Goal: Task Accomplishment & Management: Complete application form

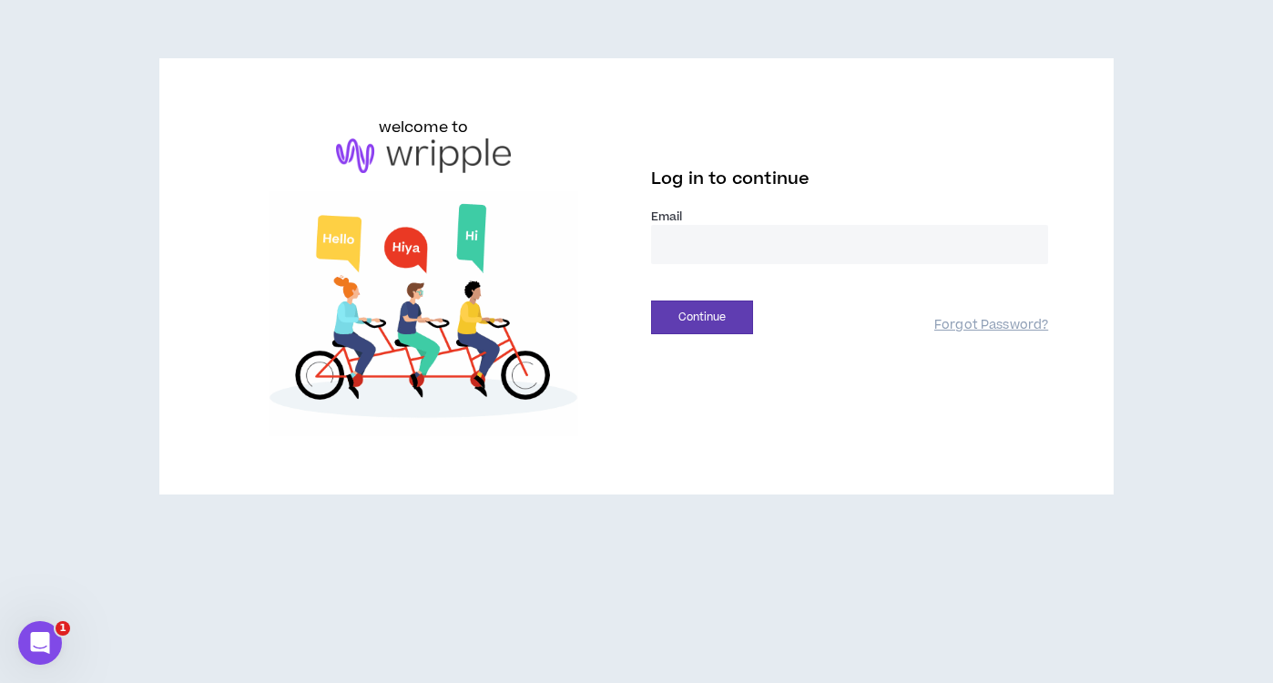
click at [668, 237] on input "email" at bounding box center [849, 244] width 397 height 39
paste input "**********"
type input "**********"
click at [651, 300] on button "Continue" at bounding box center [702, 317] width 102 height 34
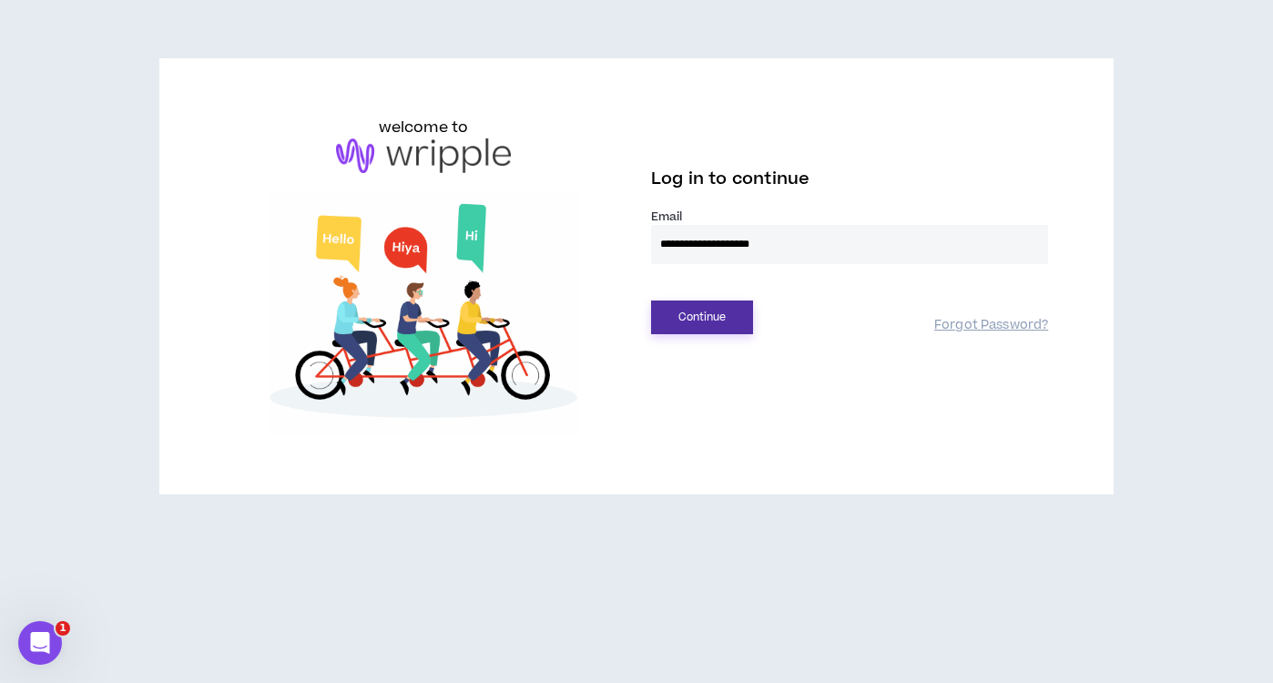
click at [697, 322] on button "Continue" at bounding box center [702, 317] width 102 height 34
click at [699, 316] on button "Continue" at bounding box center [702, 317] width 102 height 34
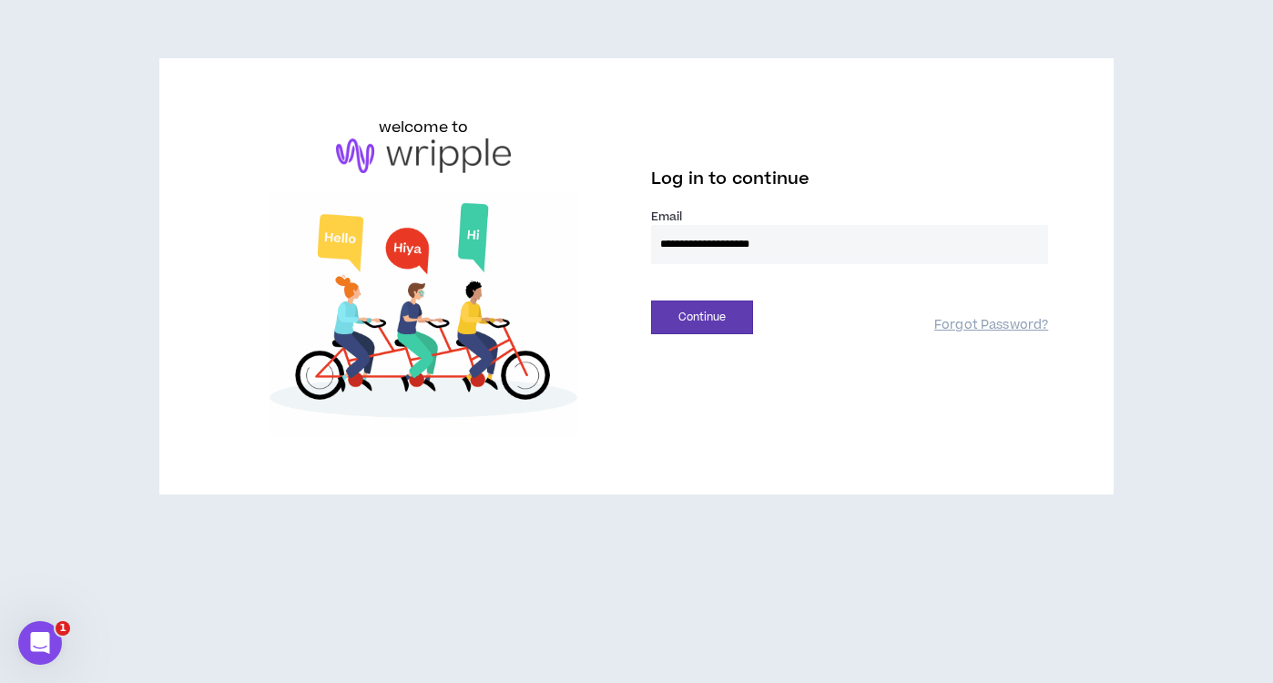
click at [809, 242] on input "**********" at bounding box center [849, 244] width 397 height 39
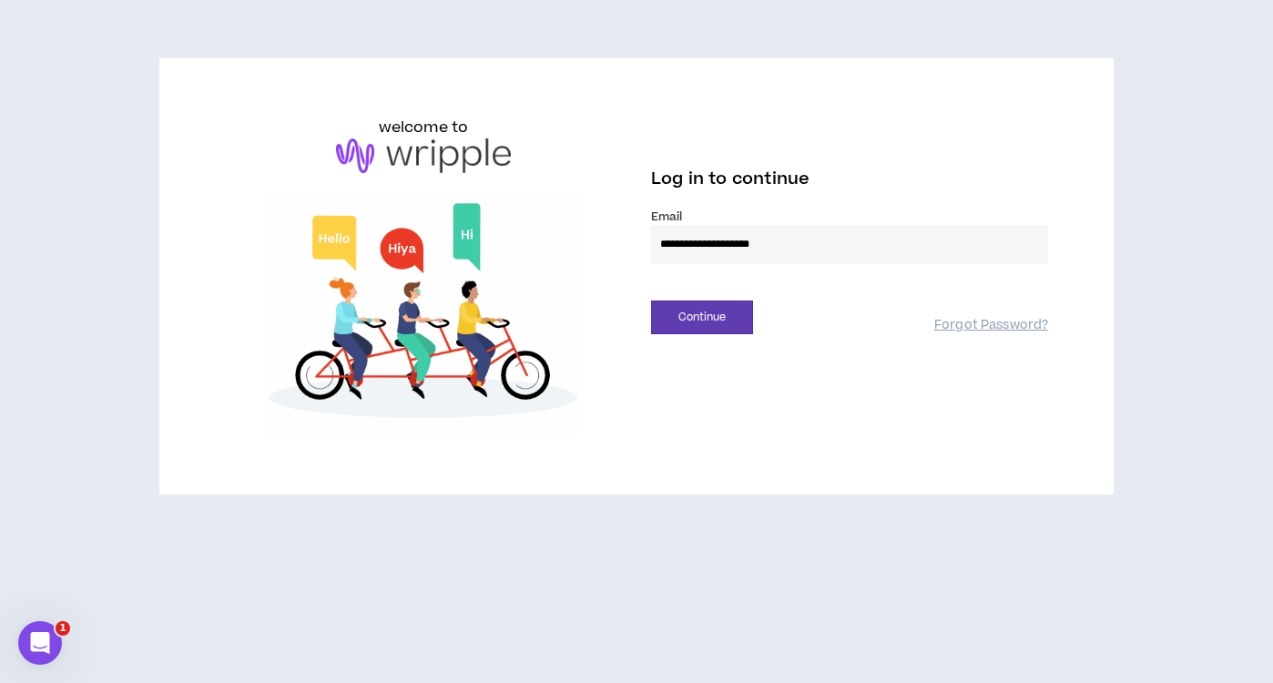
drag, startPoint x: 778, startPoint y: 244, endPoint x: 642, endPoint y: 247, distance: 136.6
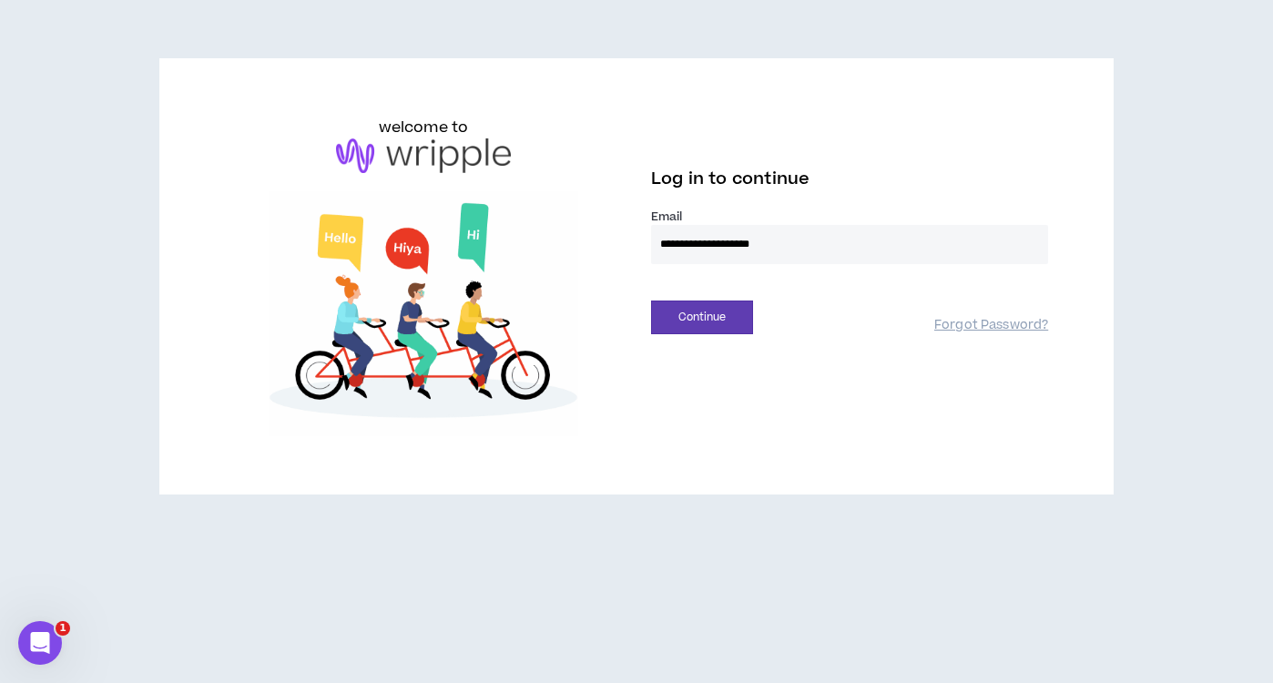
click at [642, 247] on div "**********" at bounding box center [849, 226] width 426 height 218
click at [0, 682] on com-1password-button at bounding box center [0, 683] width 0 height 0
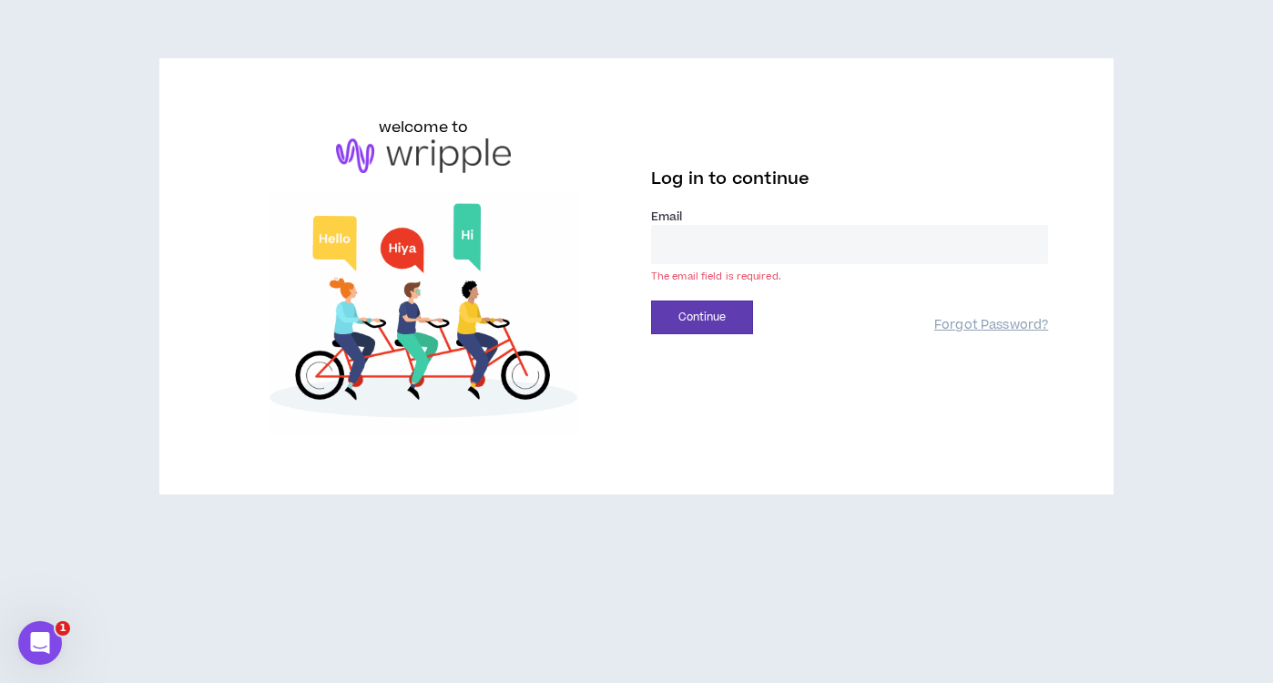
type input "**********"
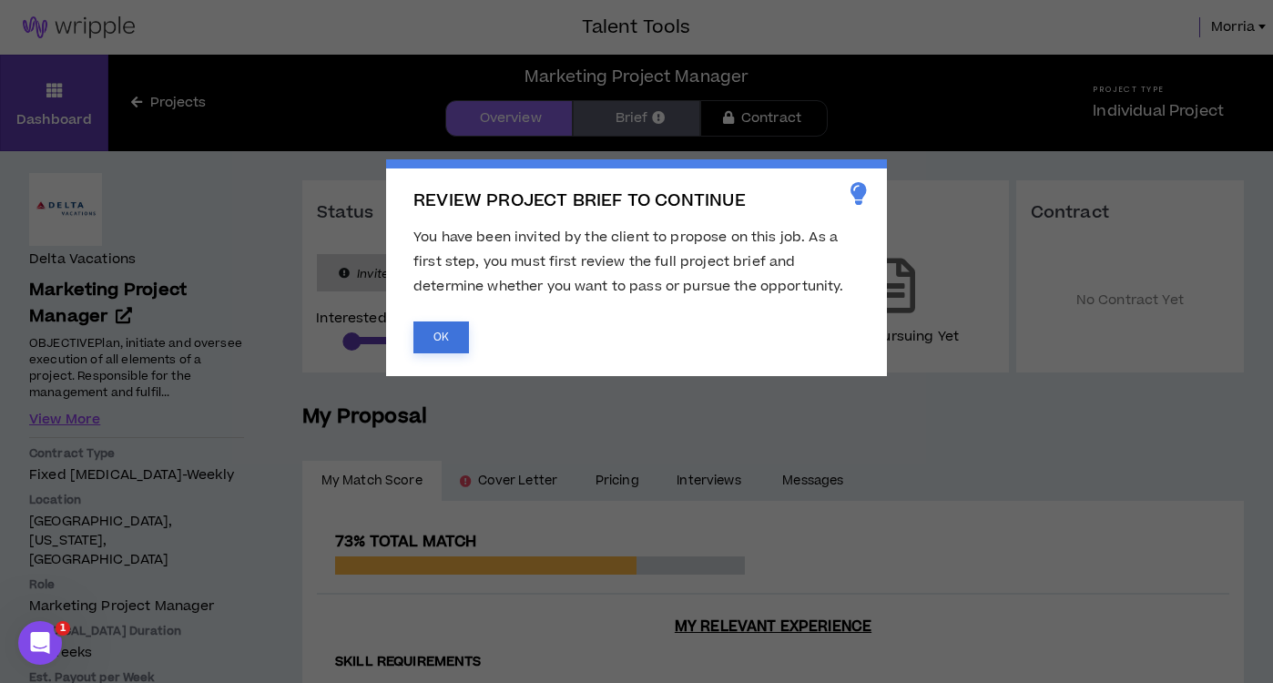
click at [447, 344] on button "OK" at bounding box center [441, 337] width 56 height 32
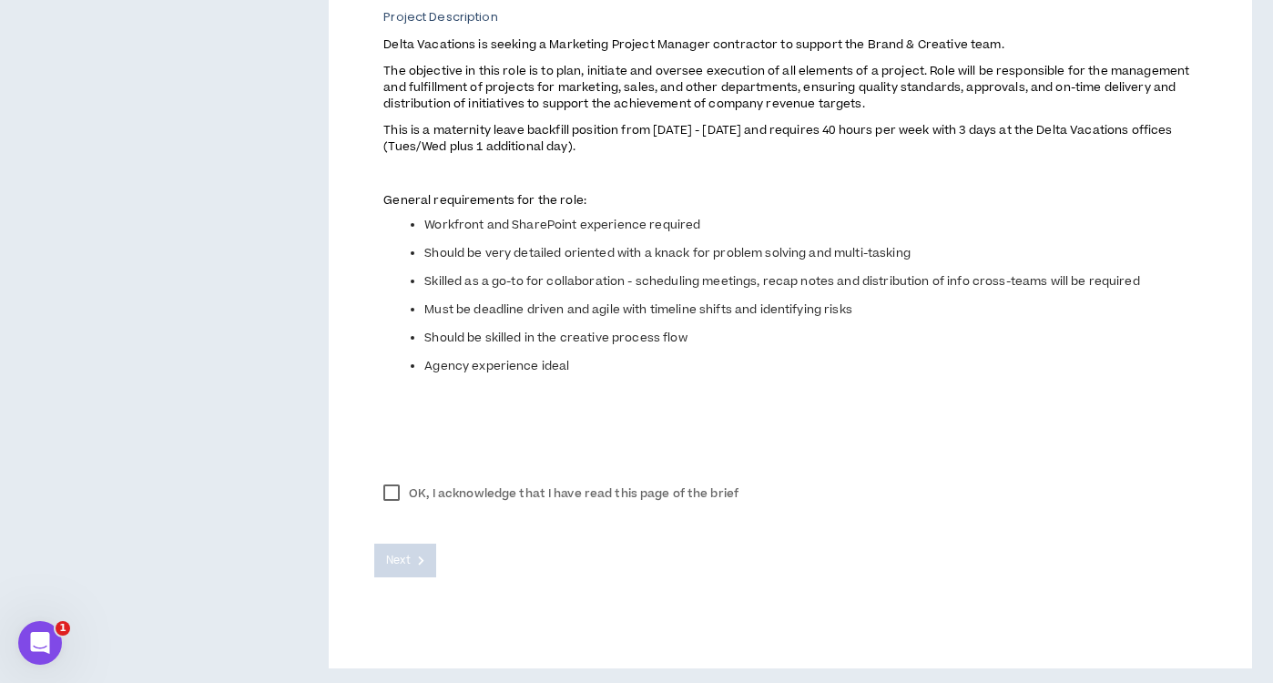
scroll to position [799, 0]
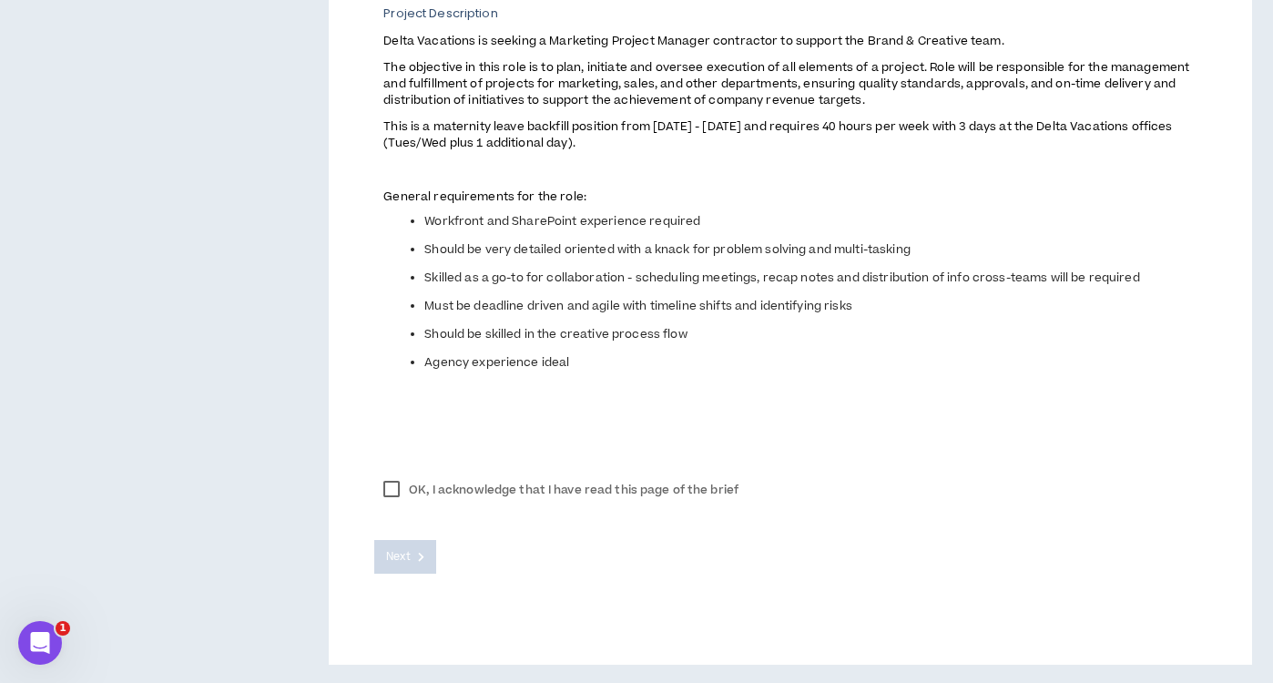
click at [393, 490] on label "OK, I acknowledge that I have read this page of the brief" at bounding box center [560, 489] width 373 height 27
click at [408, 568] on button "Next" at bounding box center [405, 557] width 62 height 34
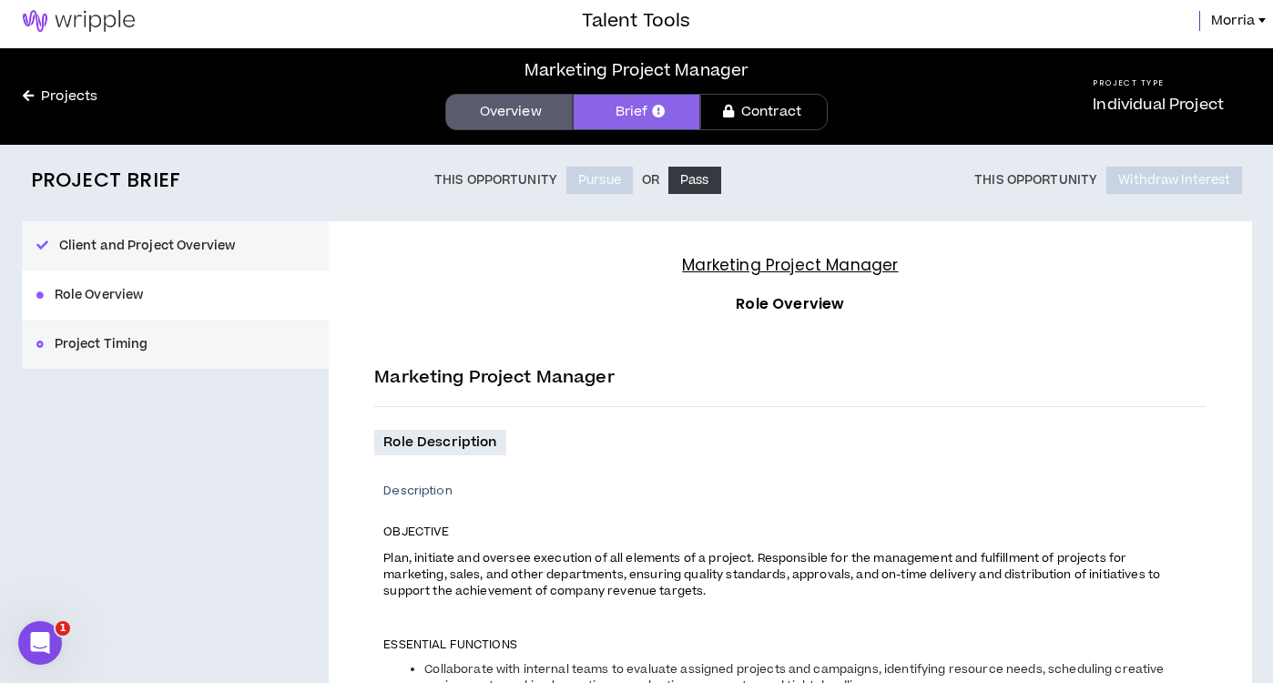
scroll to position [15, 0]
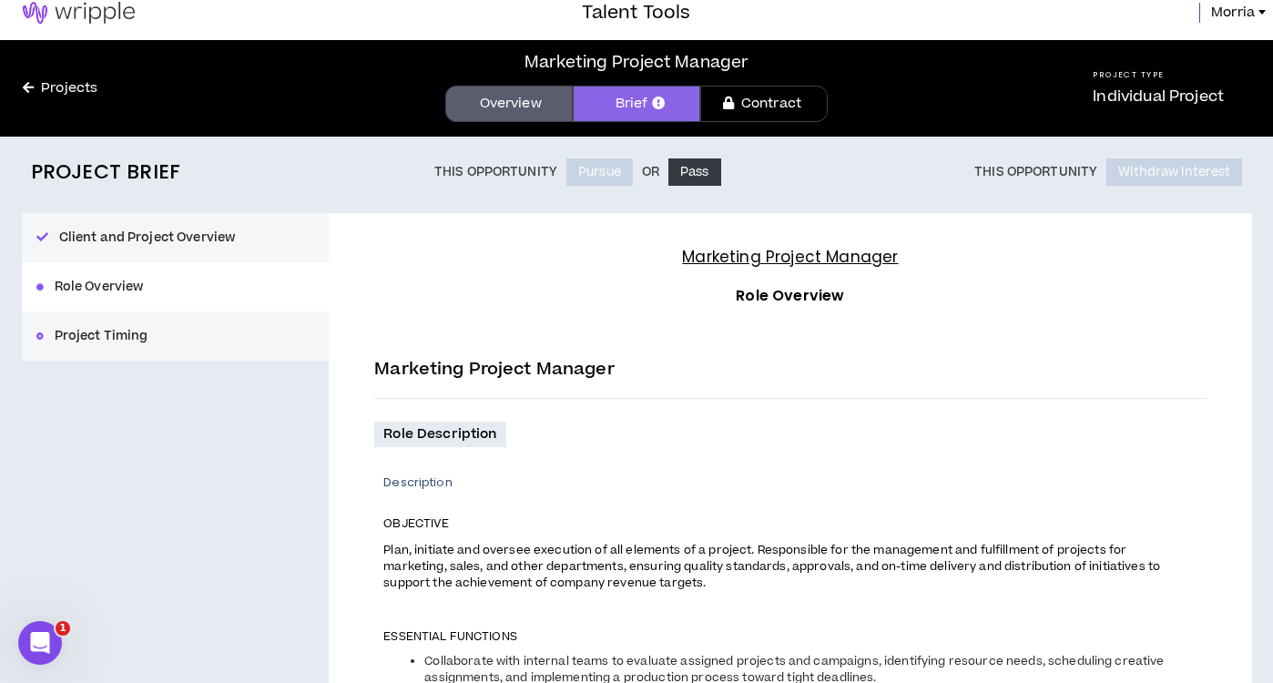
click at [622, 112] on link "Brief" at bounding box center [636, 104] width 127 height 36
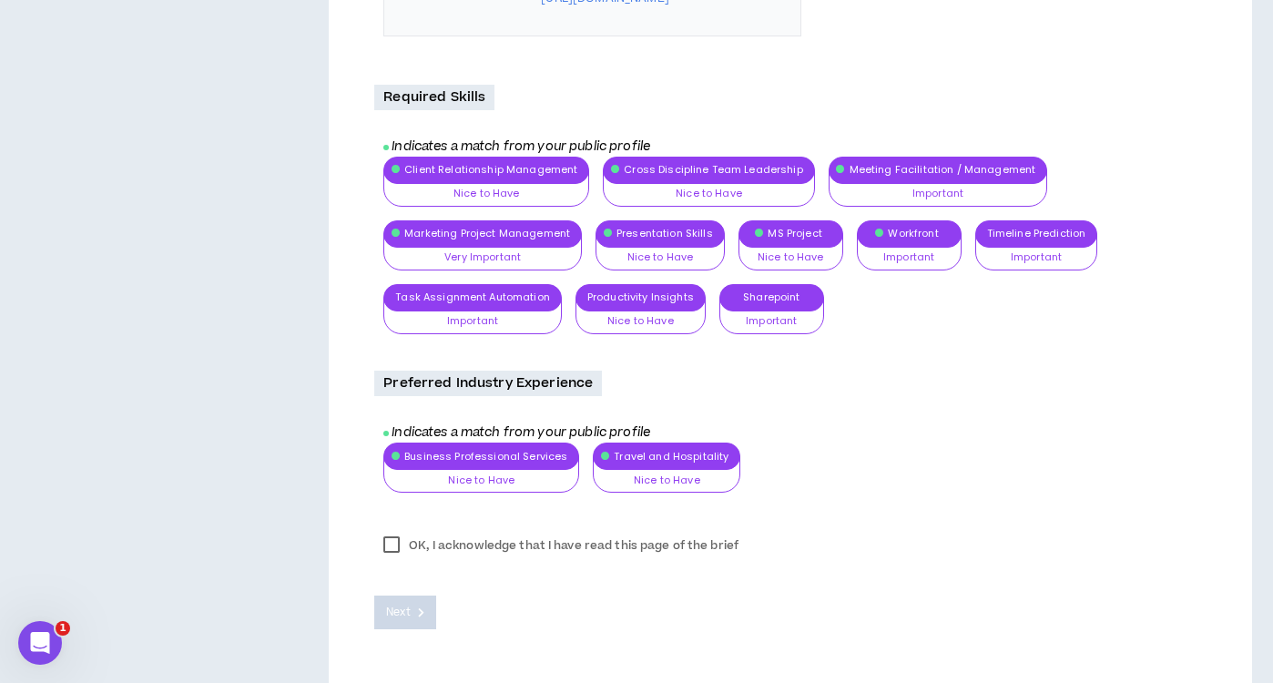
scroll to position [2287, 0]
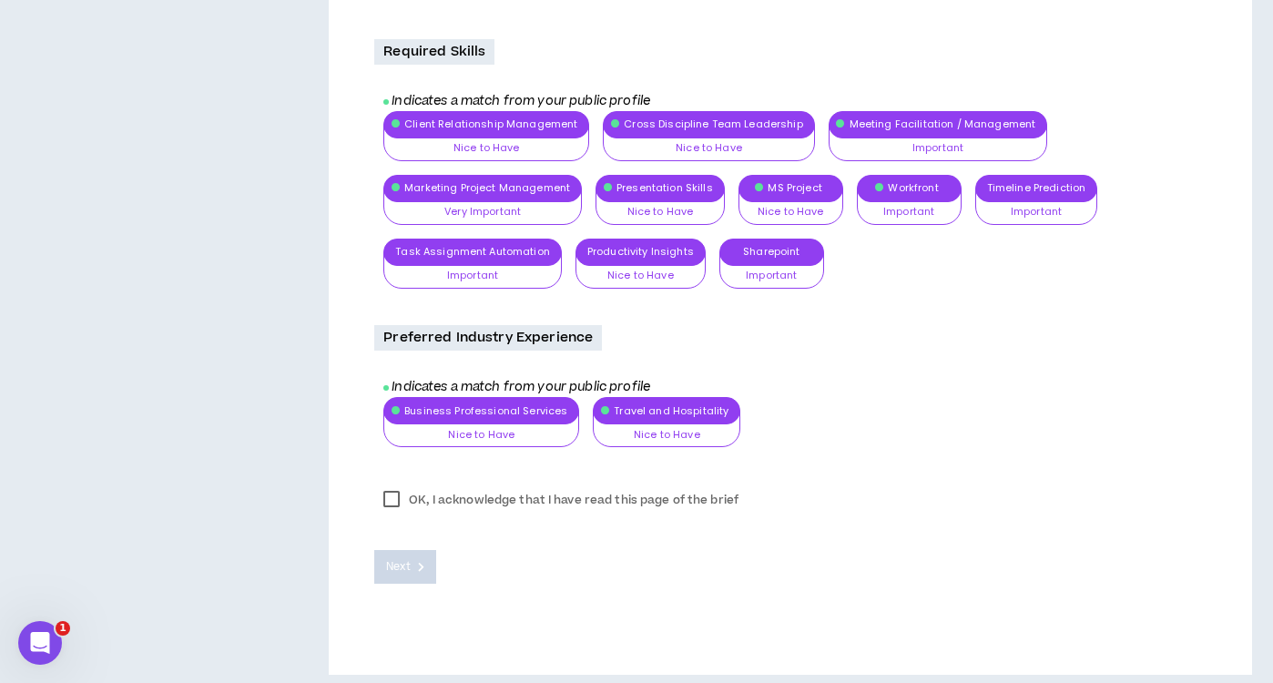
click at [399, 492] on label "OK, I acknowledge that I have read this page of the brief" at bounding box center [560, 499] width 373 height 27
click at [398, 563] on span "Next" at bounding box center [398, 566] width 24 height 17
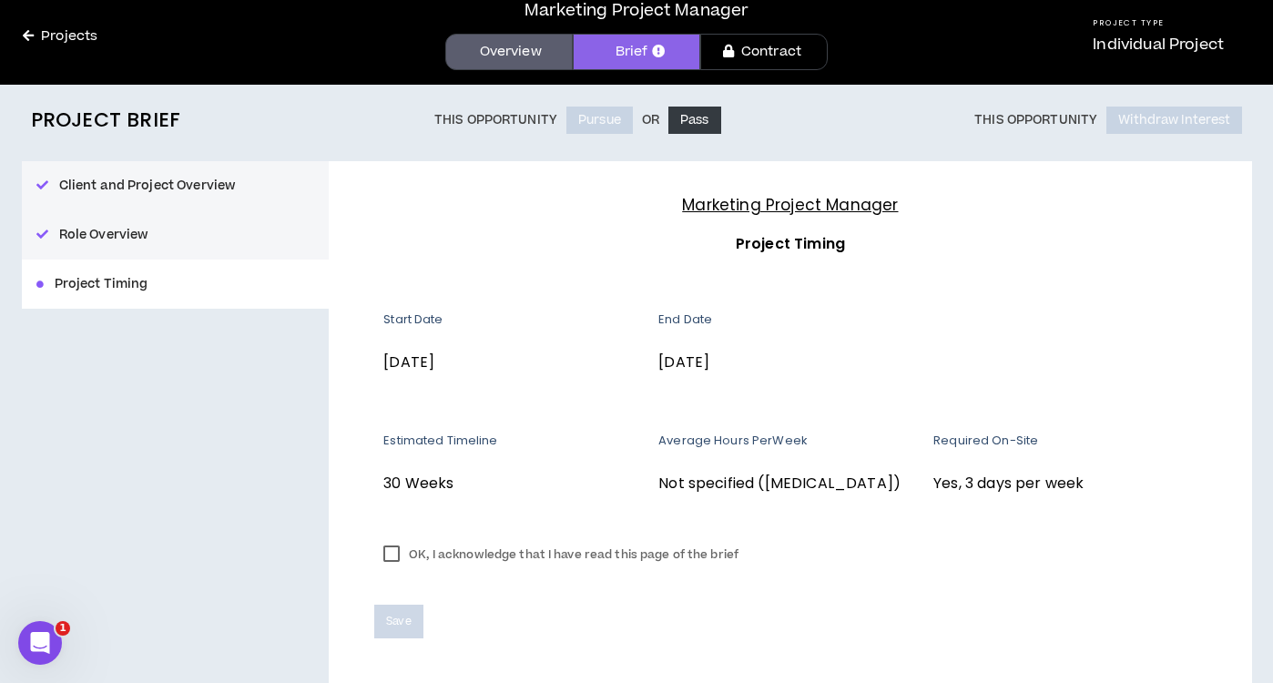
scroll to position [131, 0]
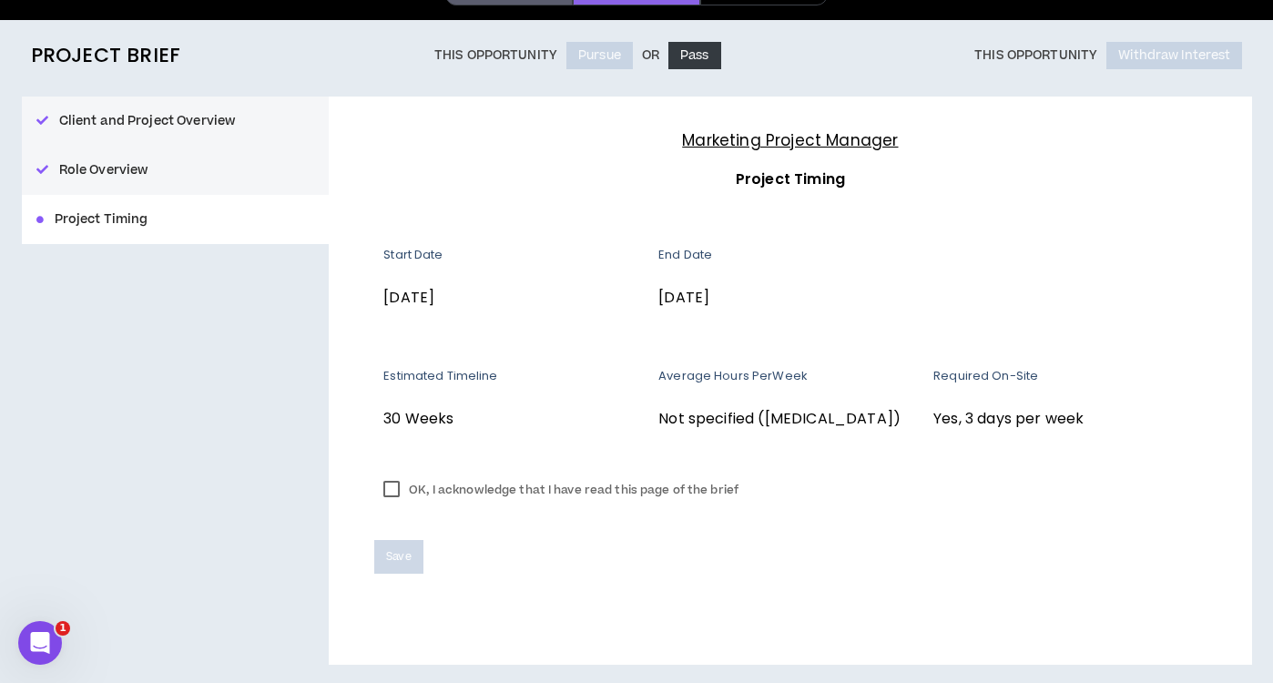
click at [391, 493] on label "OK, I acknowledge that I have read this page of the brief" at bounding box center [560, 489] width 373 height 27
click at [398, 557] on span "Save" at bounding box center [398, 556] width 25 height 17
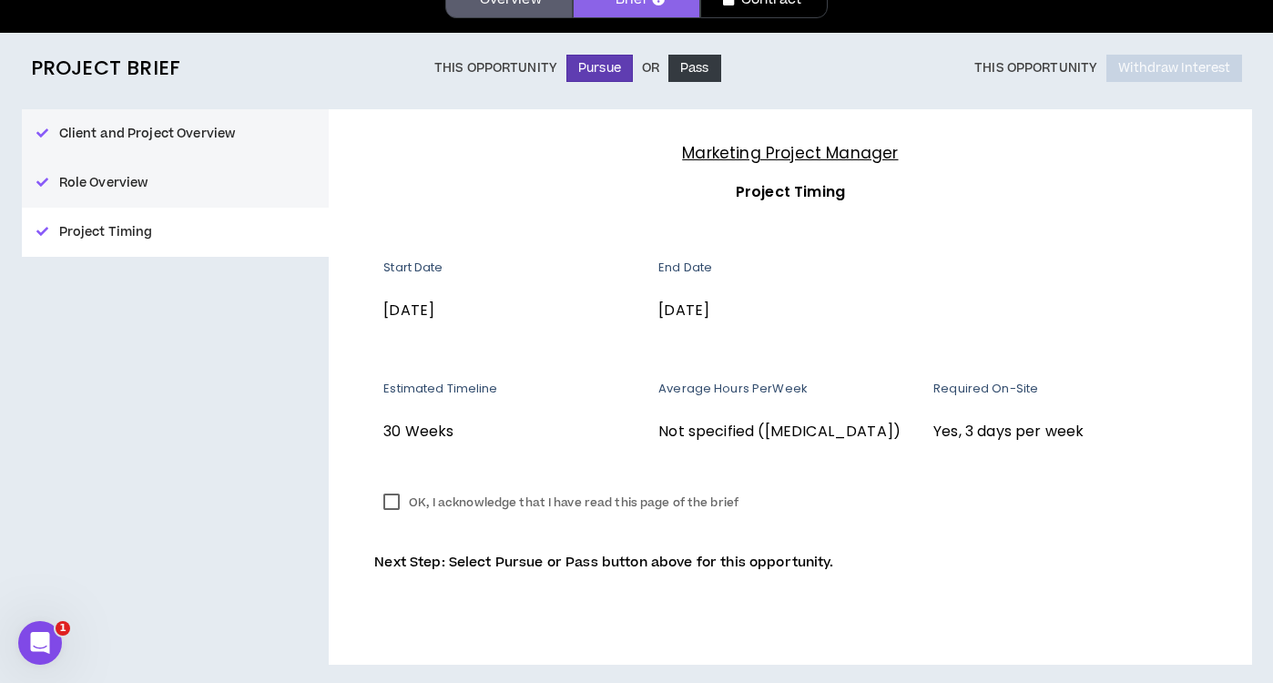
scroll to position [0, 0]
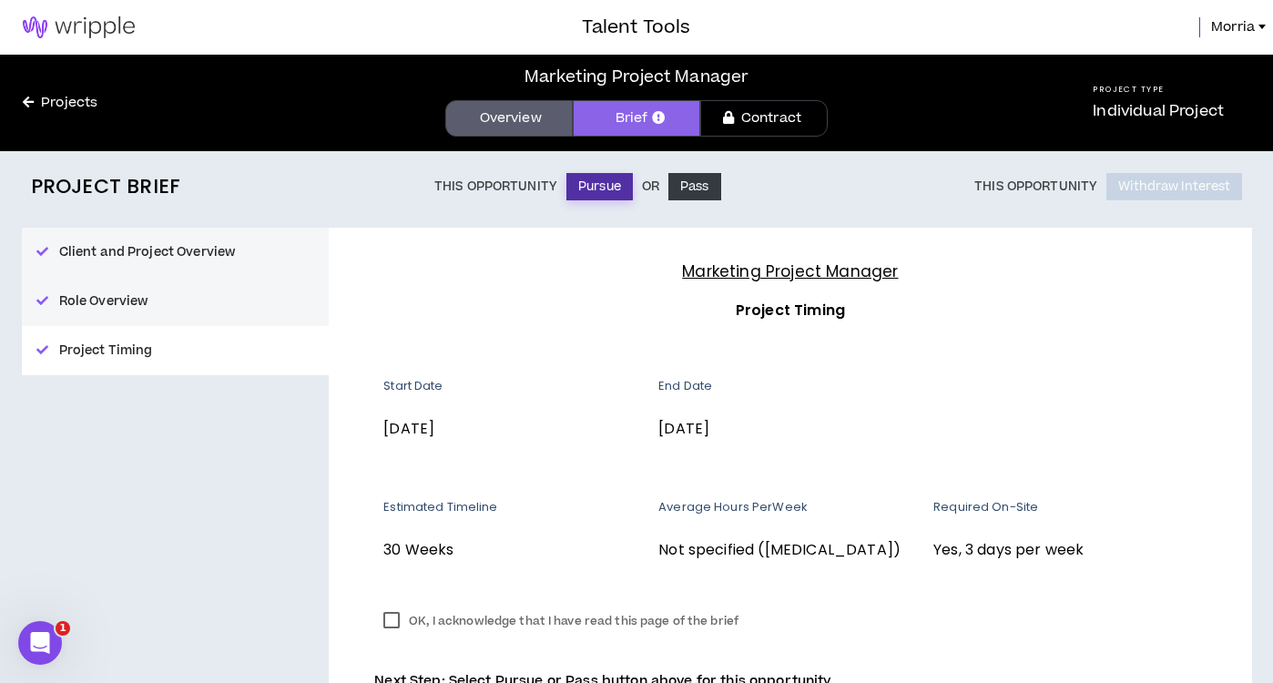
click at [591, 185] on button "Pursue" at bounding box center [599, 186] width 66 height 27
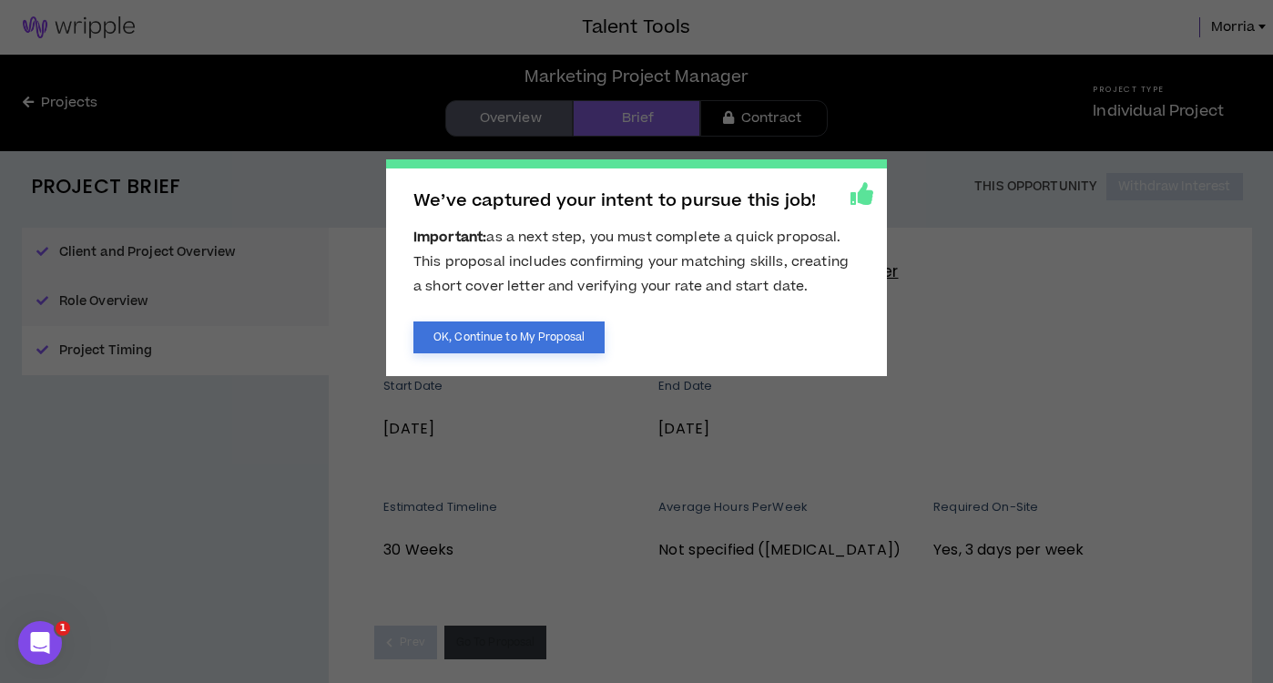
click at [506, 338] on button "OK, Continue to My Proposal" at bounding box center [508, 337] width 191 height 32
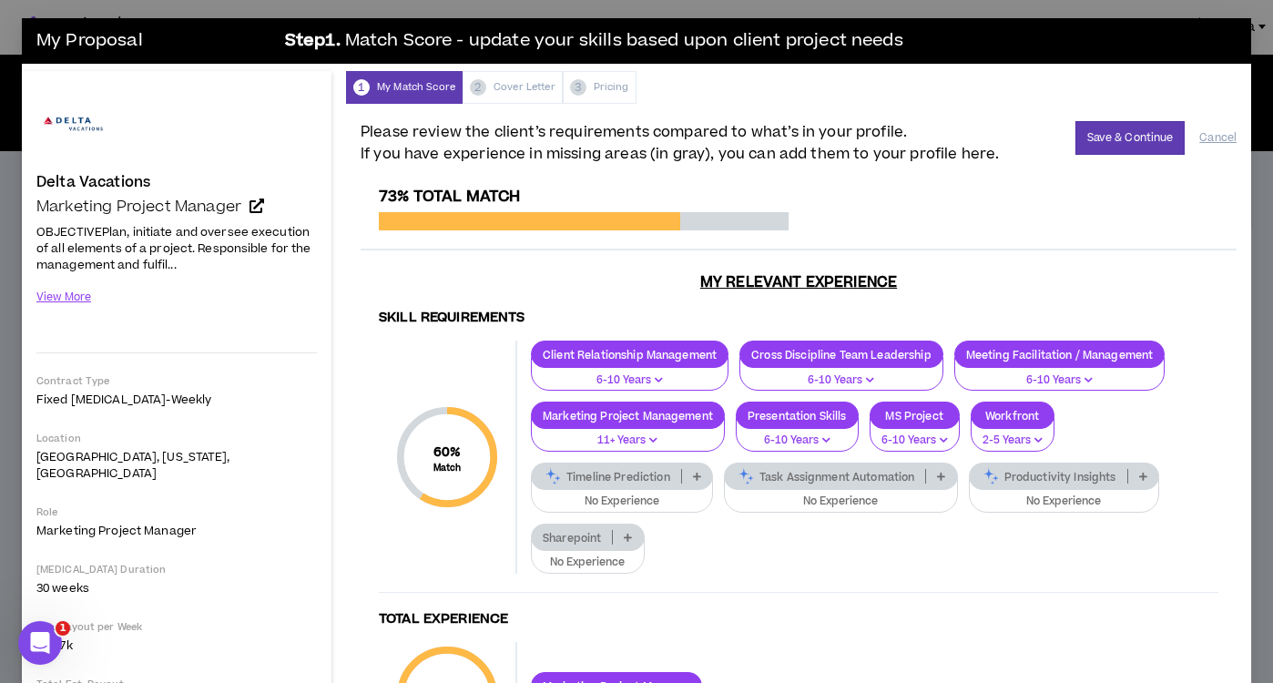
click at [697, 477] on icon at bounding box center [697, 476] width 8 height 9
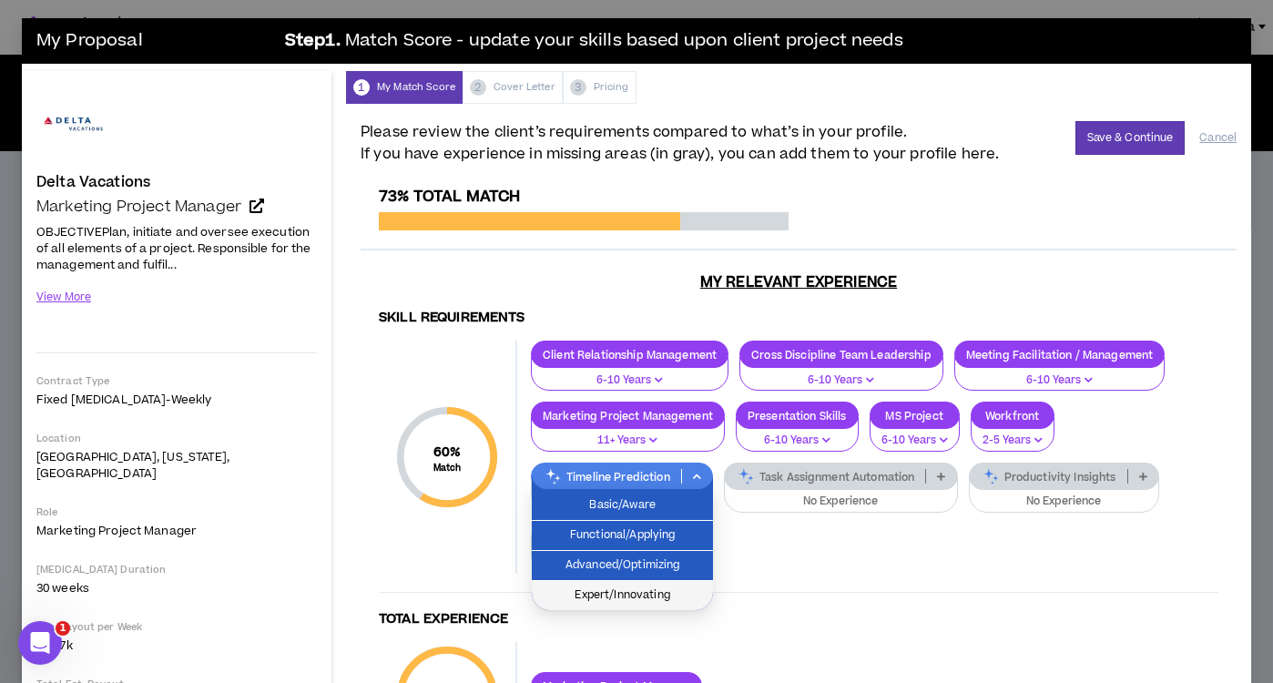
click at [642, 593] on span "Expert/Innovating" at bounding box center [622, 595] width 159 height 20
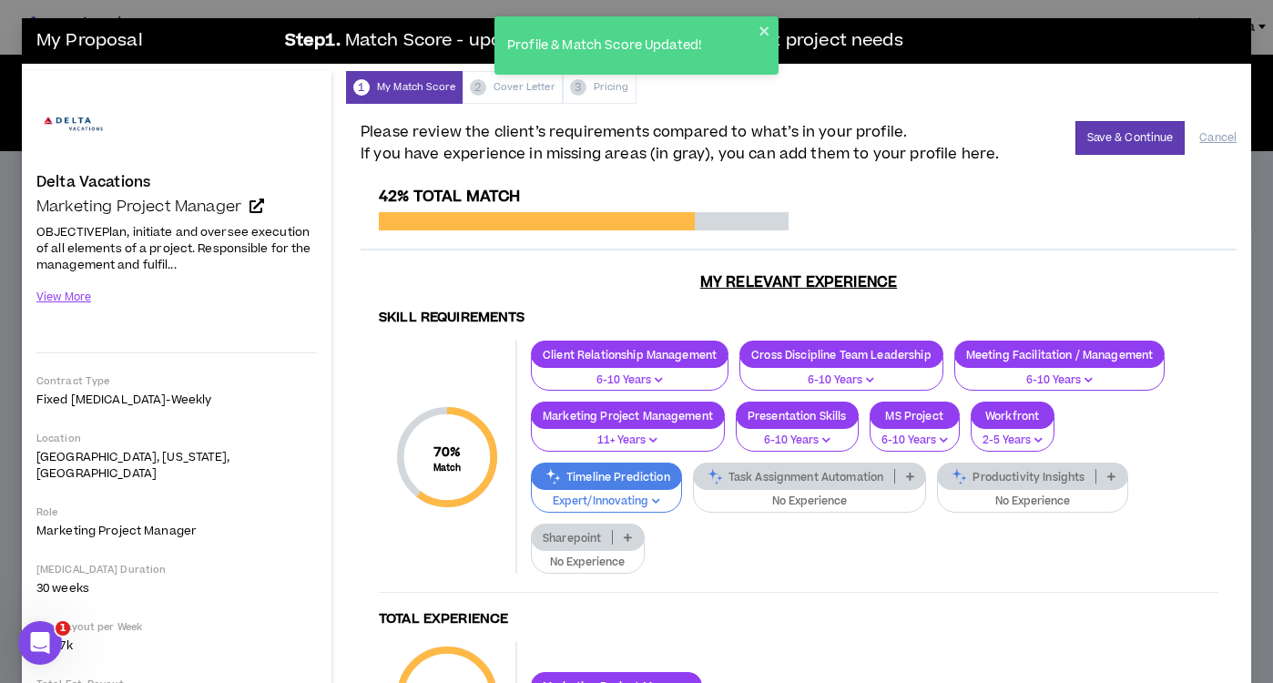
click at [839, 483] on p "Task Assignment Automation" at bounding box center [794, 477] width 201 height 14
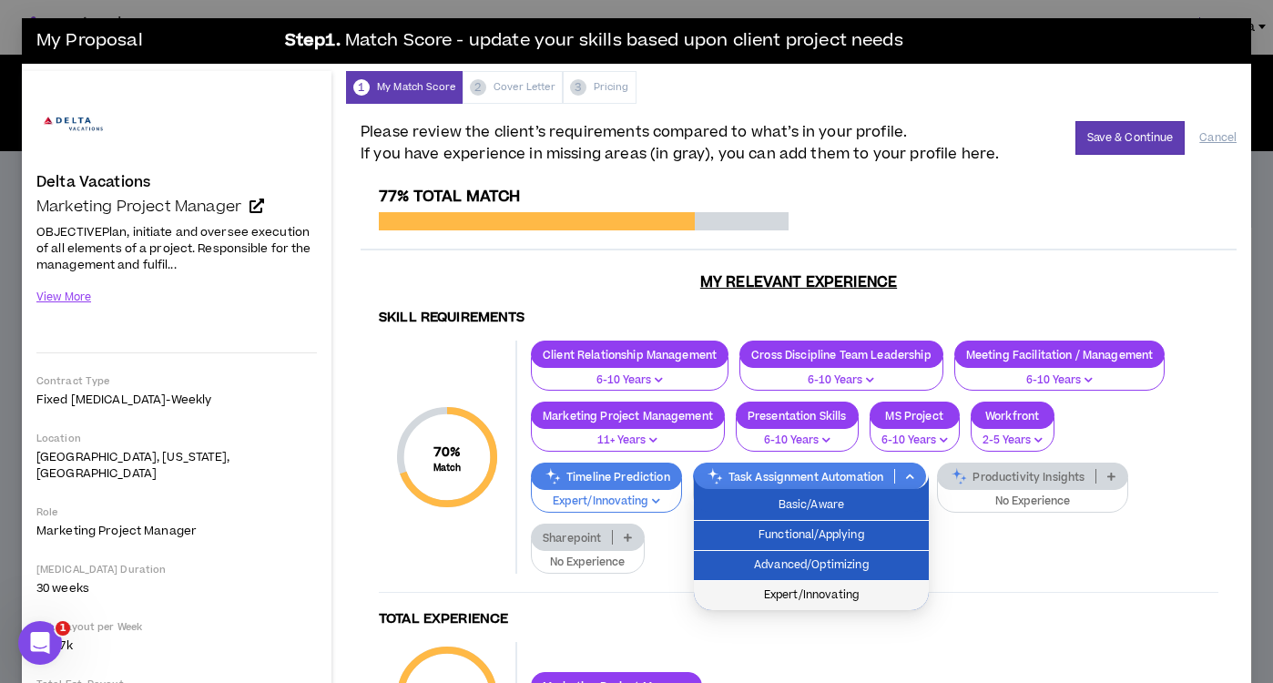
click at [829, 596] on span "Expert/Innovating" at bounding box center [811, 595] width 213 height 20
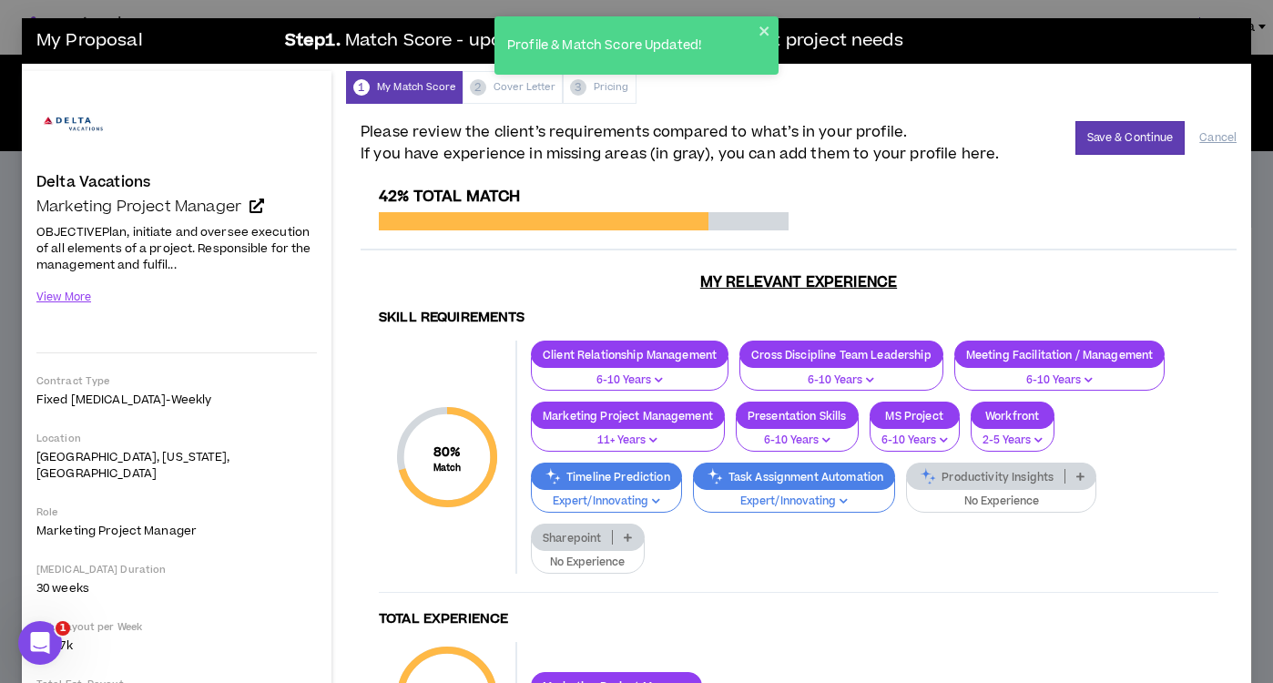
click at [992, 479] on p "Productivity Insights" at bounding box center [986, 477] width 158 height 14
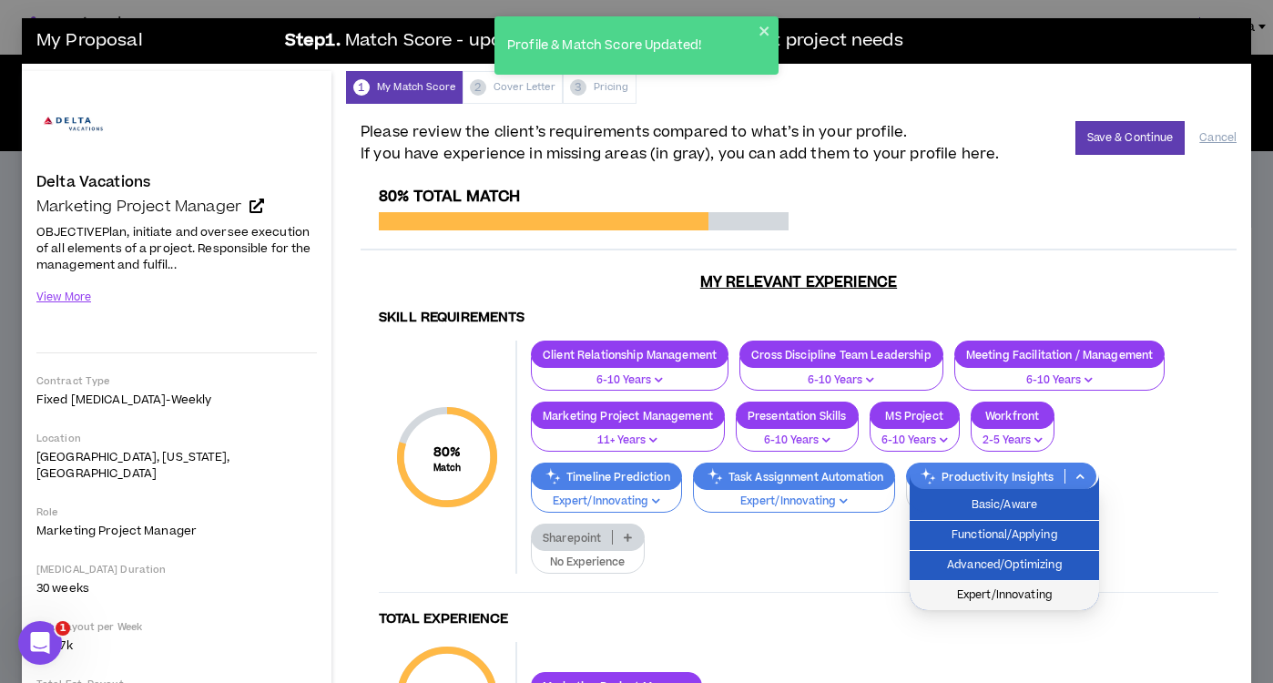
click at [990, 591] on span "Expert/Innovating" at bounding box center [1005, 595] width 168 height 20
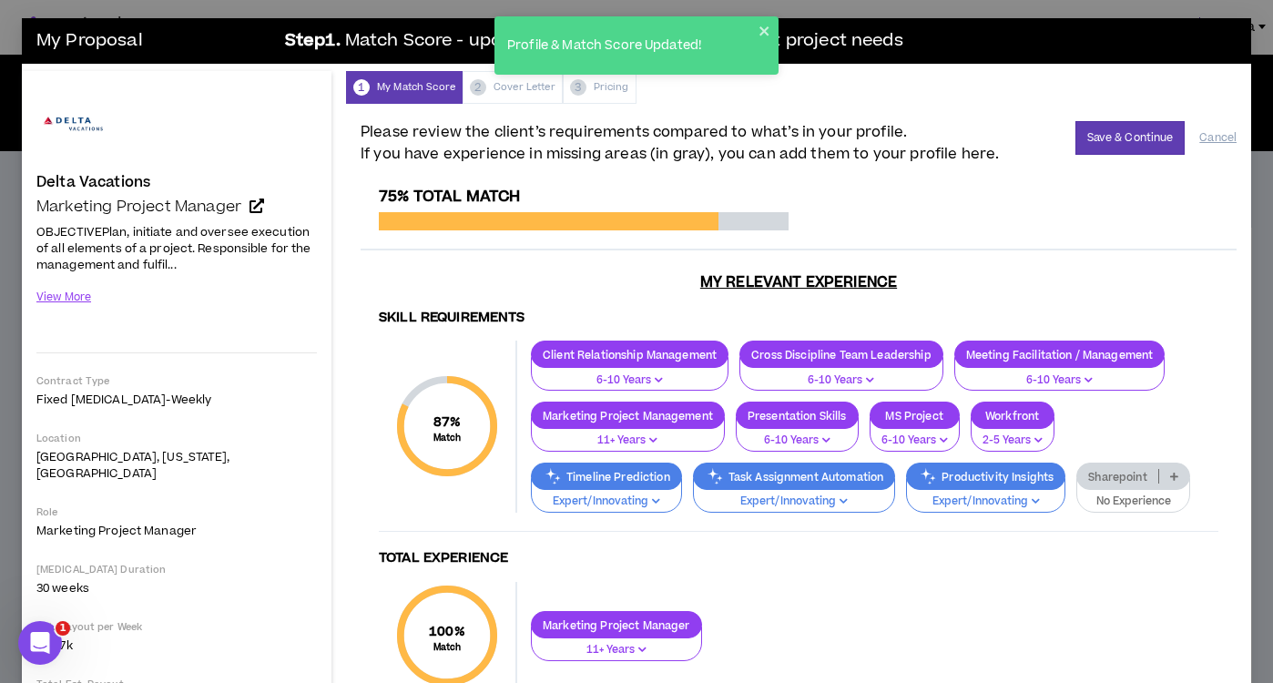
click at [1122, 482] on p "Sharepoint" at bounding box center [1117, 477] width 80 height 14
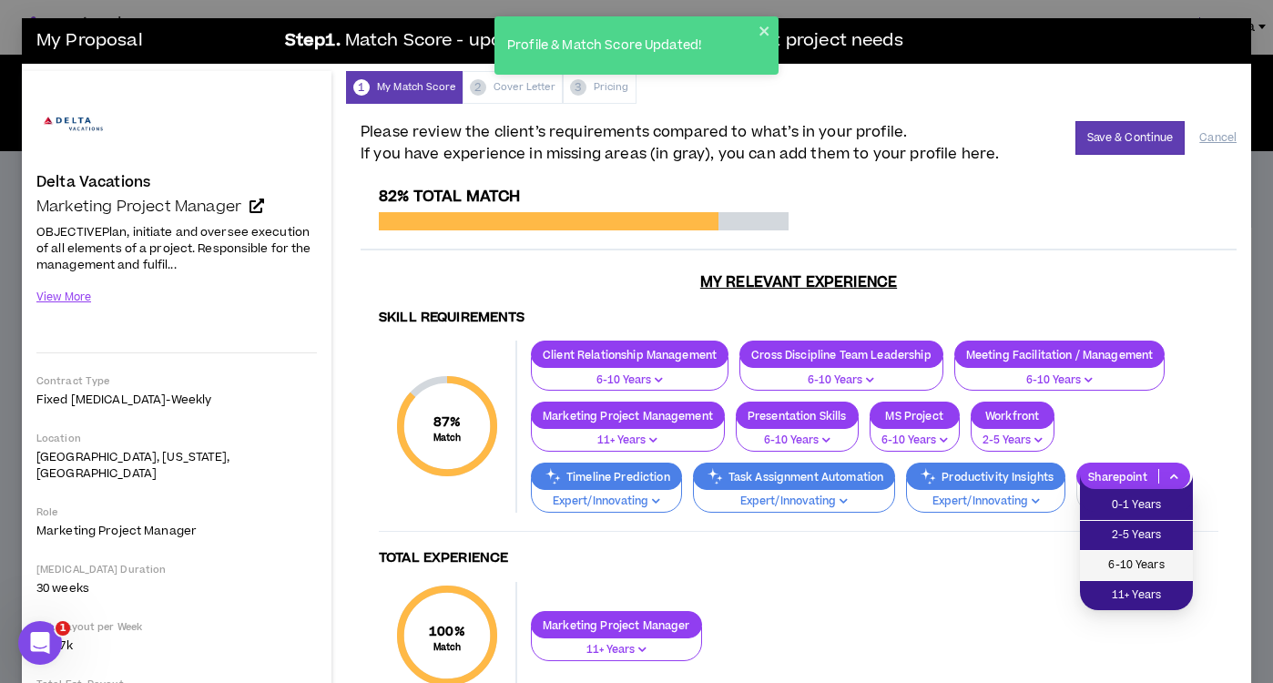
click at [1130, 564] on span "6-10 Years" at bounding box center [1136, 565] width 91 height 20
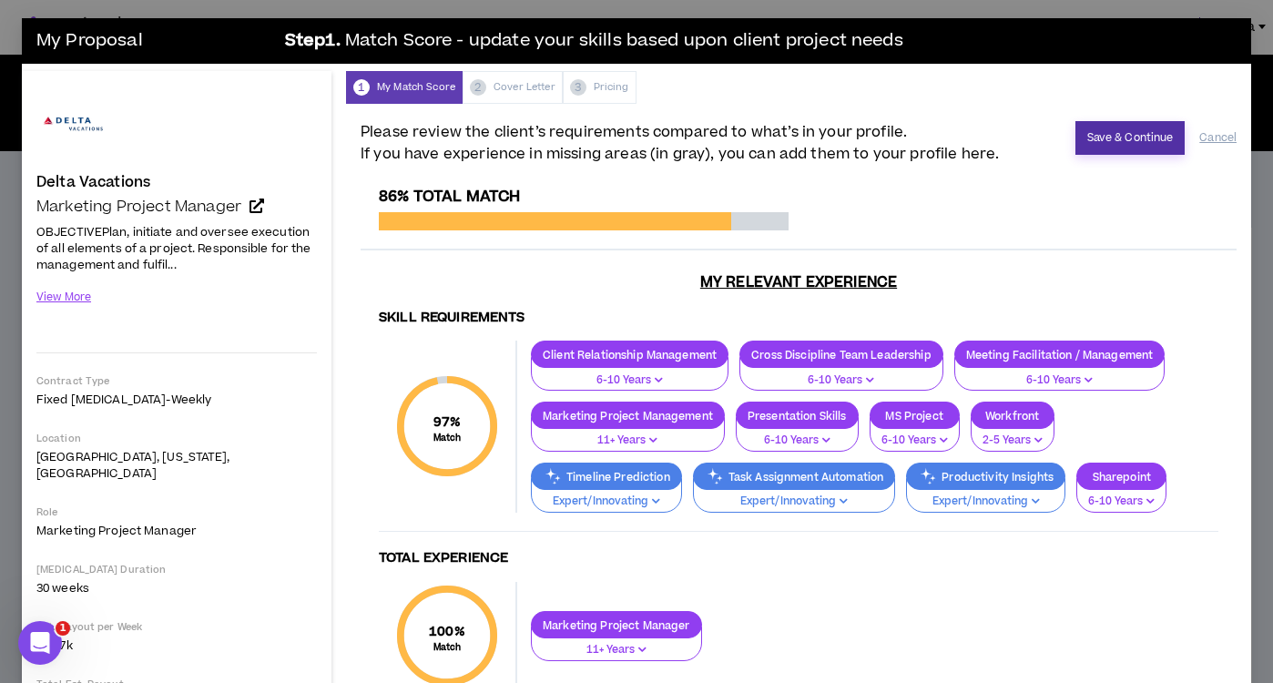
click at [1132, 137] on button "Save & Continue" at bounding box center [1130, 138] width 110 height 34
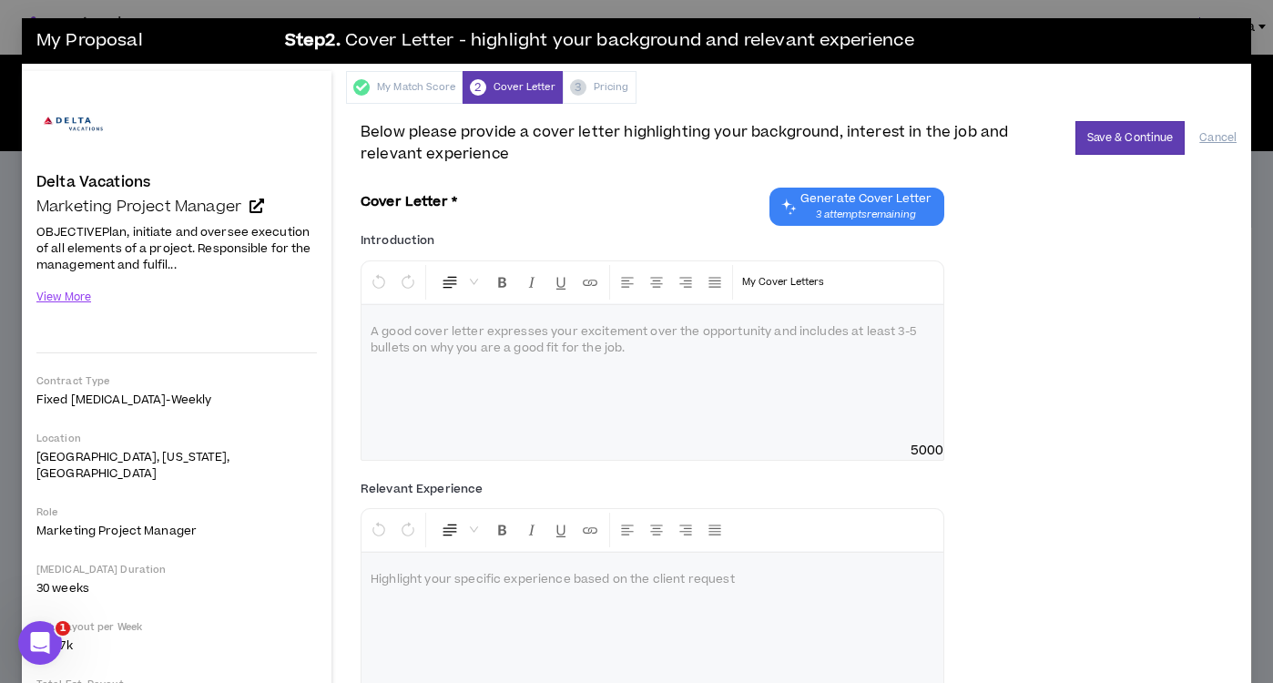
click at [881, 206] on span "Generate Cover Letter" at bounding box center [865, 198] width 131 height 15
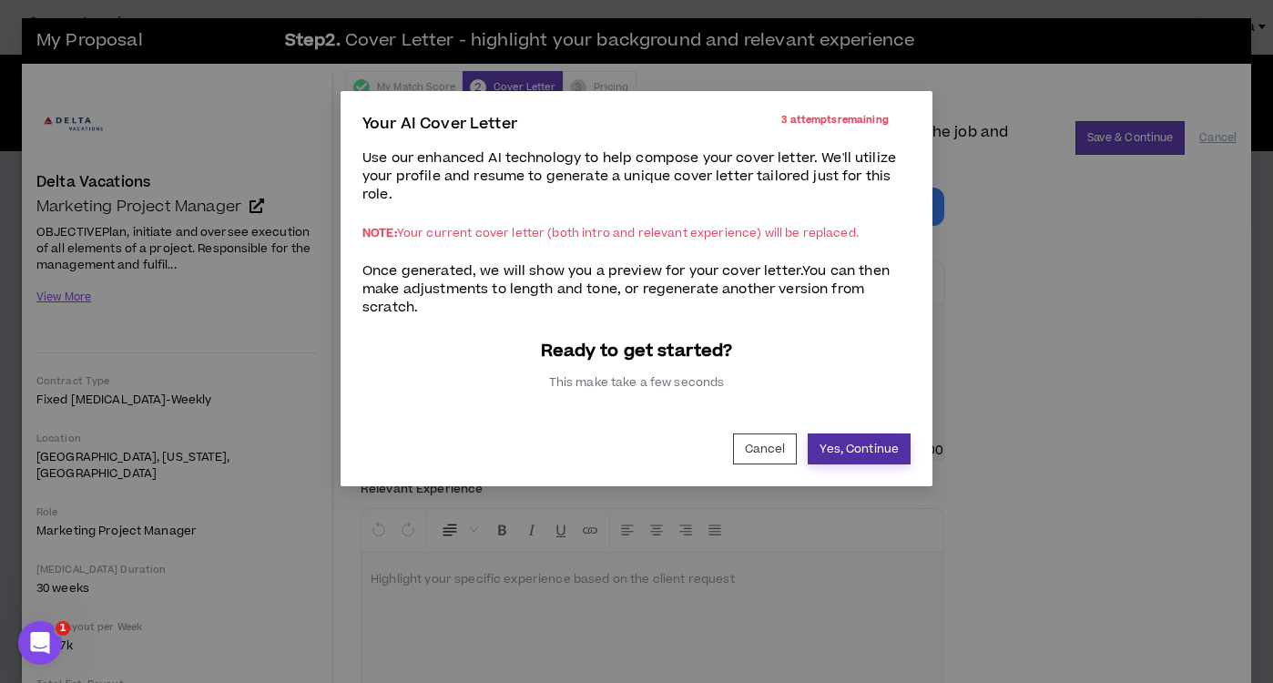
click at [857, 450] on button "Yes, Continue" at bounding box center [859, 448] width 103 height 31
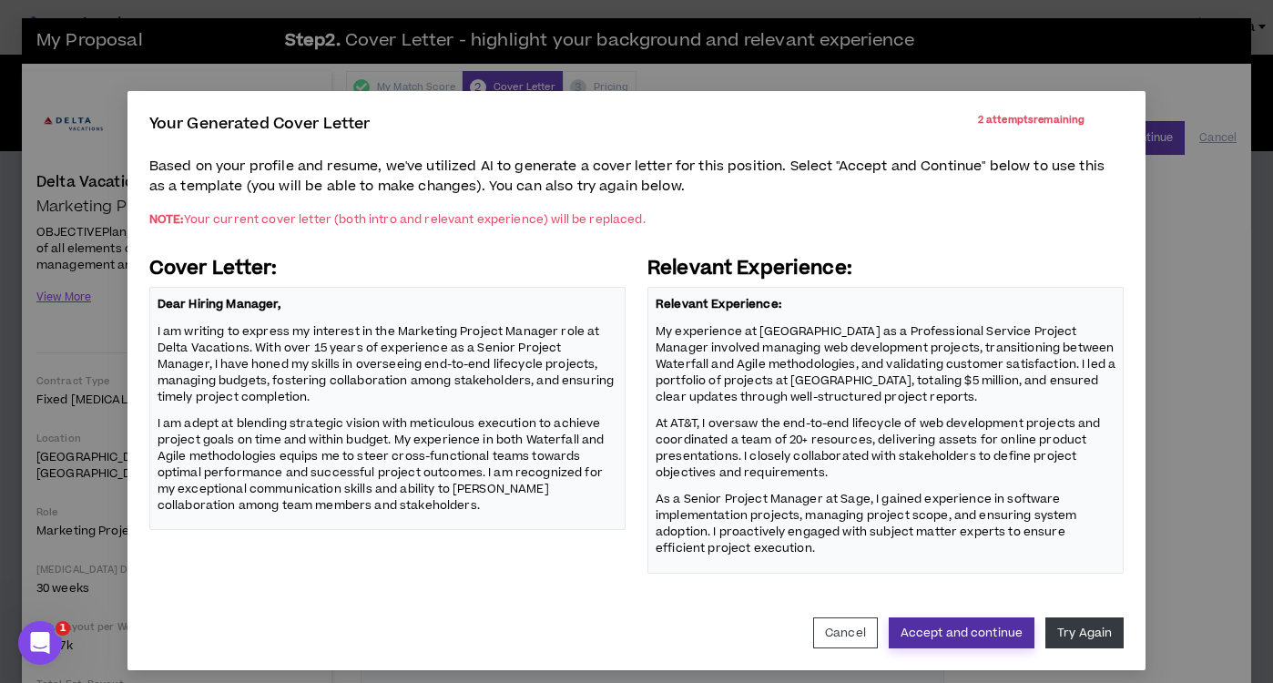
click at [982, 634] on button "Accept and continue" at bounding box center [962, 632] width 146 height 31
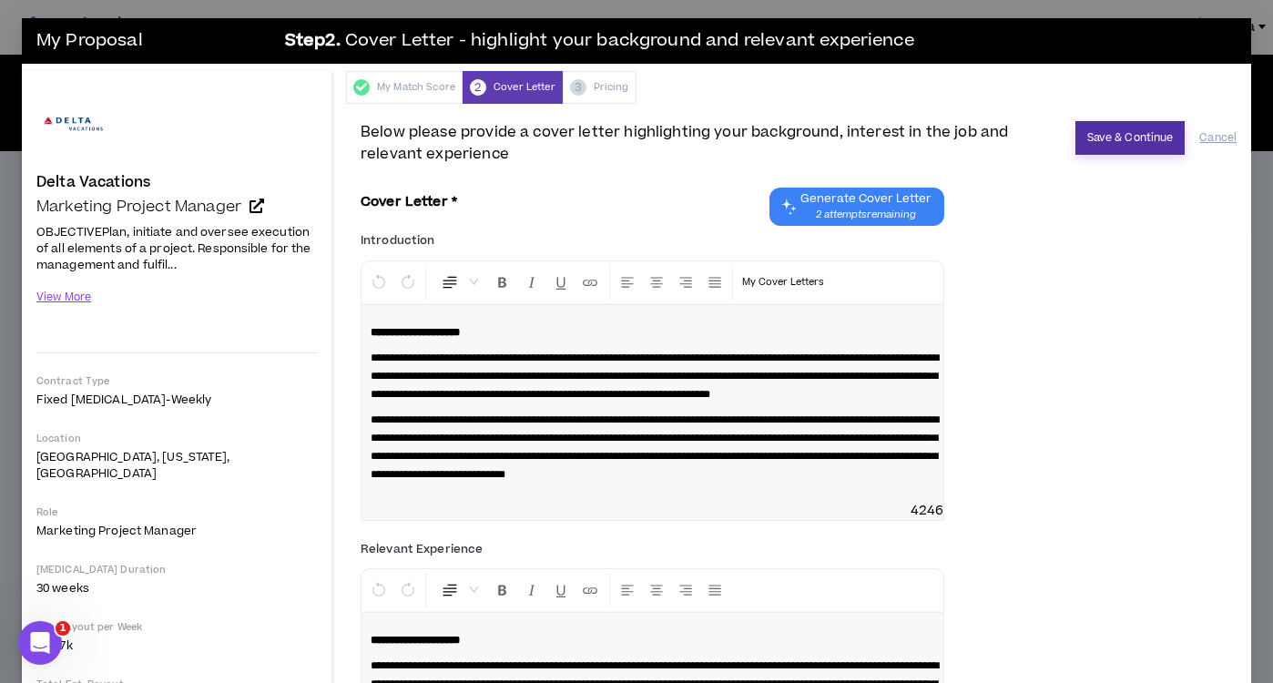
click at [1122, 135] on button "Save & Continue" at bounding box center [1130, 138] width 110 height 34
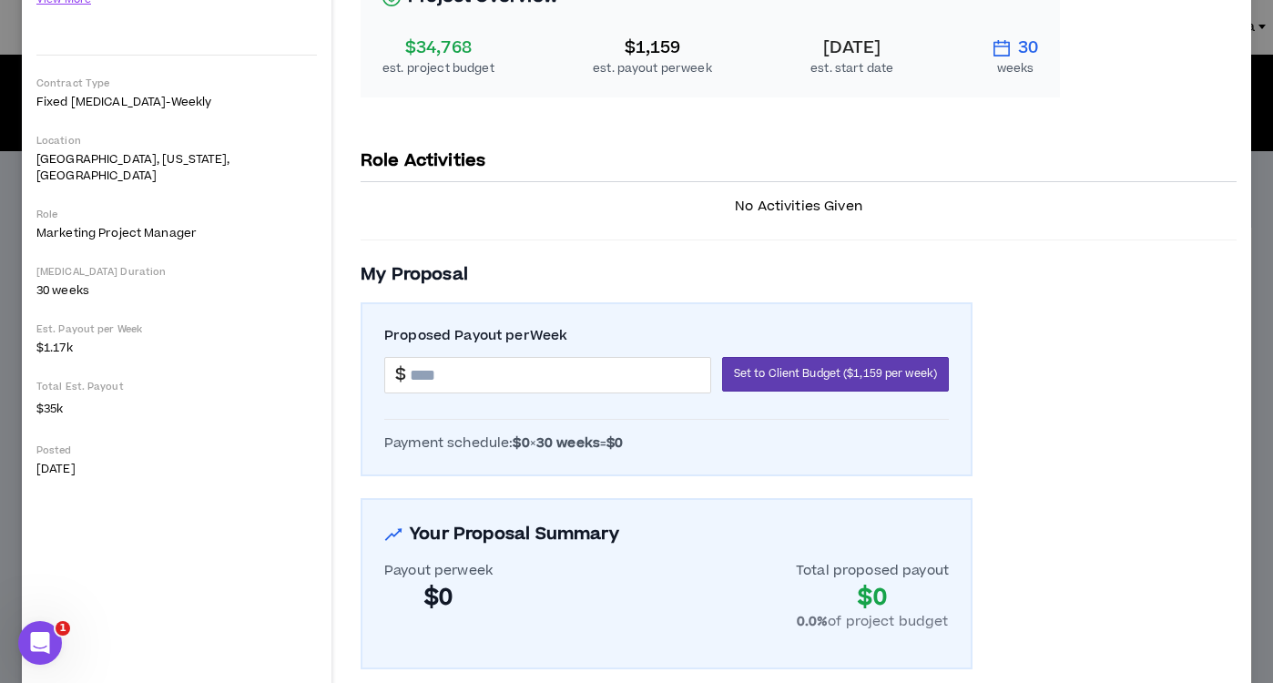
scroll to position [356, 0]
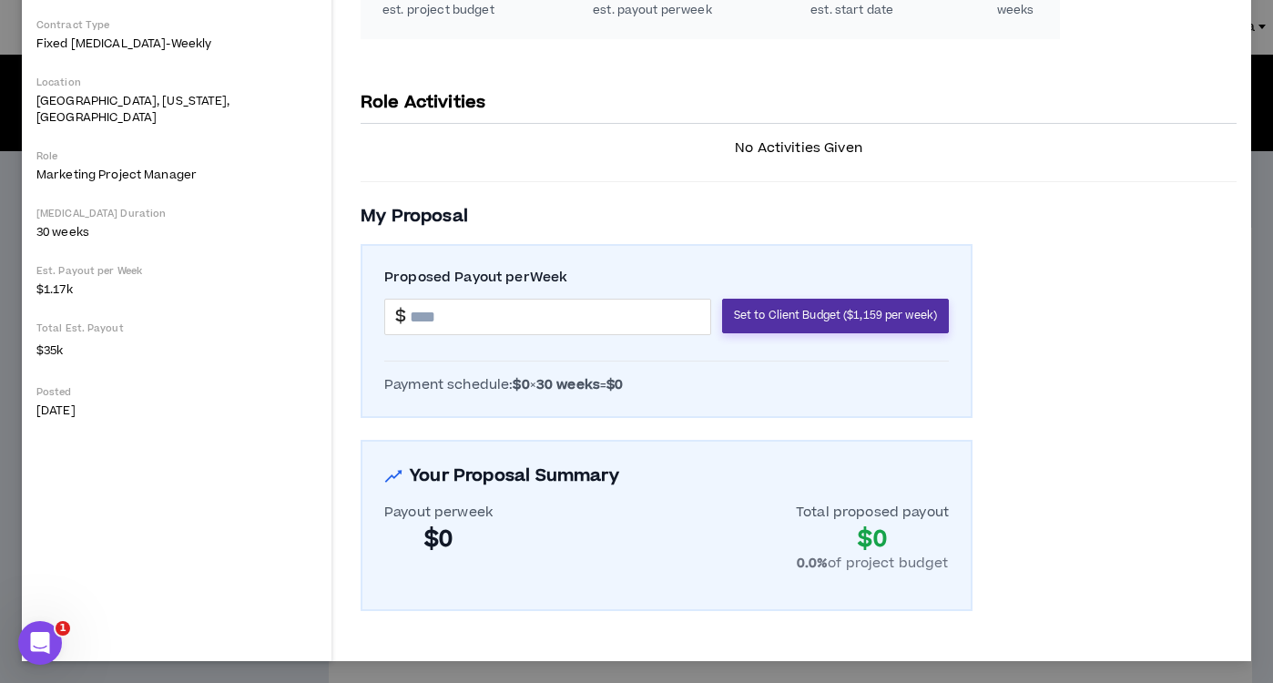
click at [827, 315] on span "Set to Client Budget ($1,159 per week)" at bounding box center [835, 315] width 203 height 17
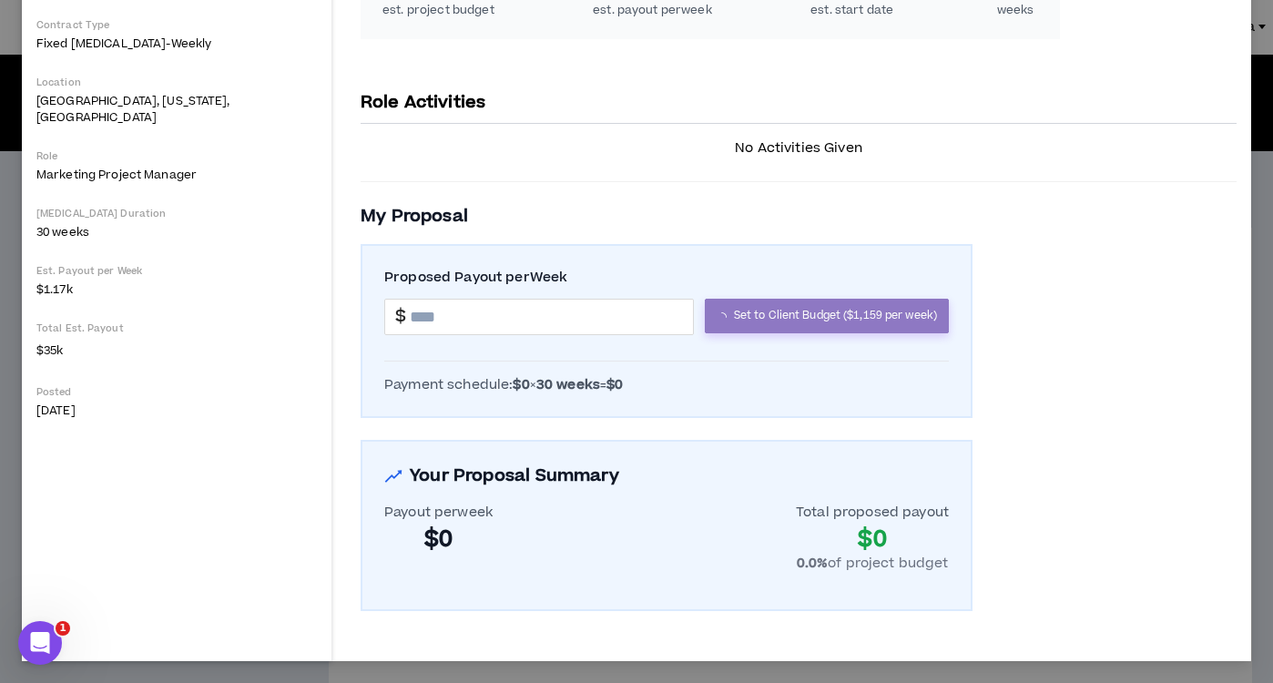
type input "*******"
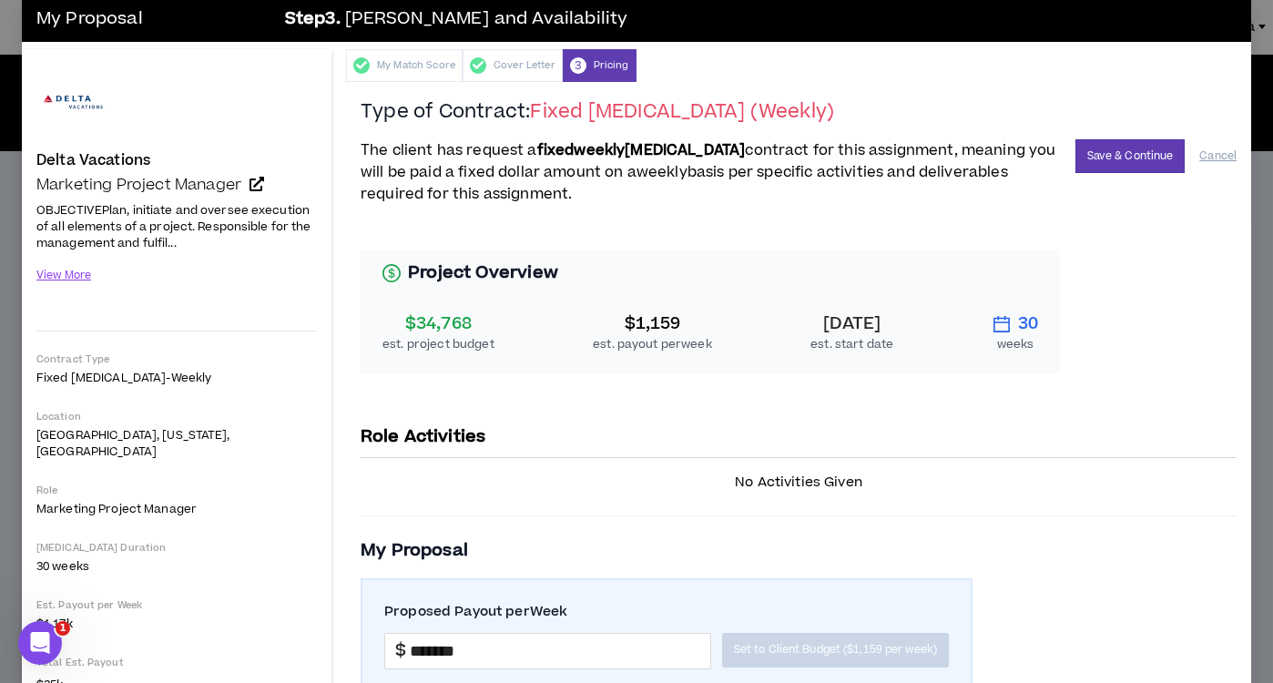
scroll to position [0, 0]
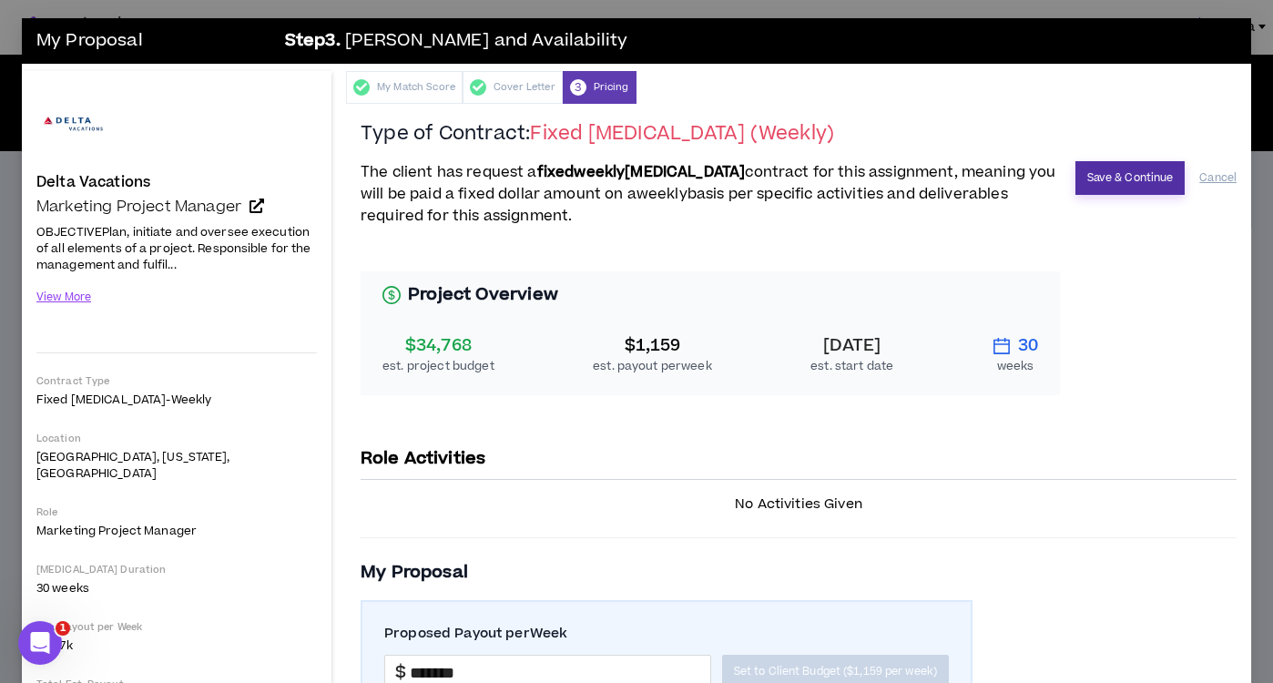
click at [1104, 179] on button "Save & Continue" at bounding box center [1130, 178] width 110 height 34
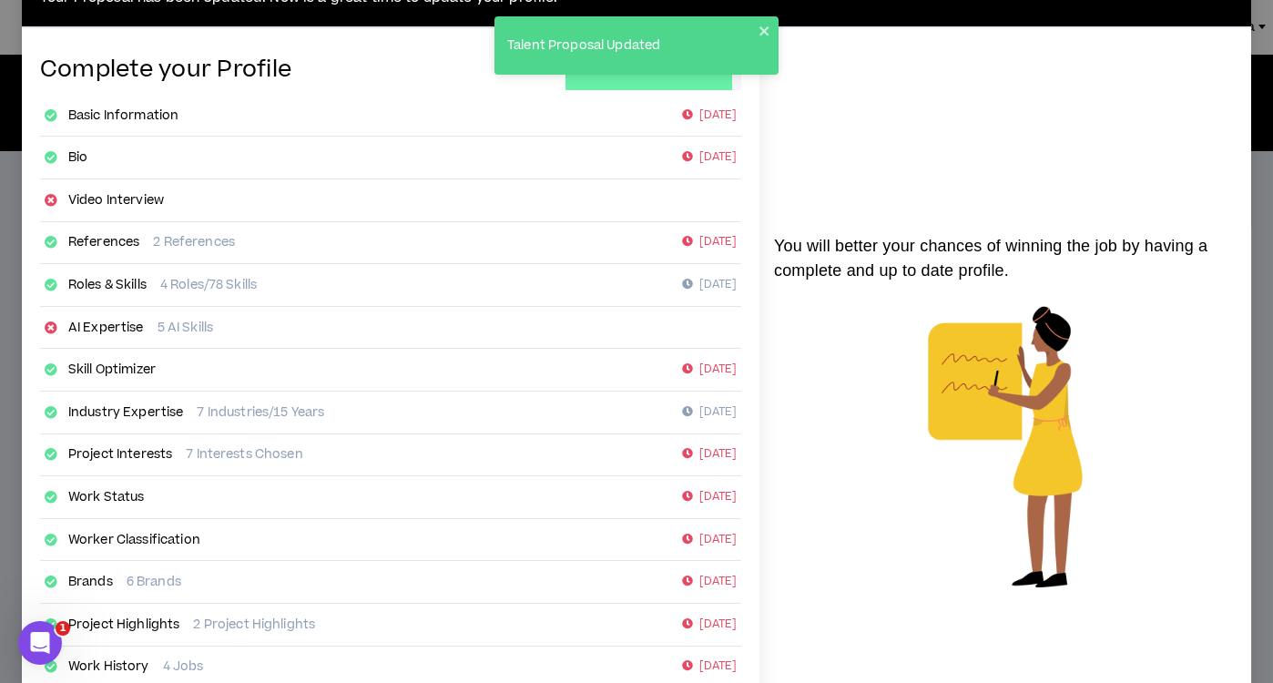
scroll to position [79, 0]
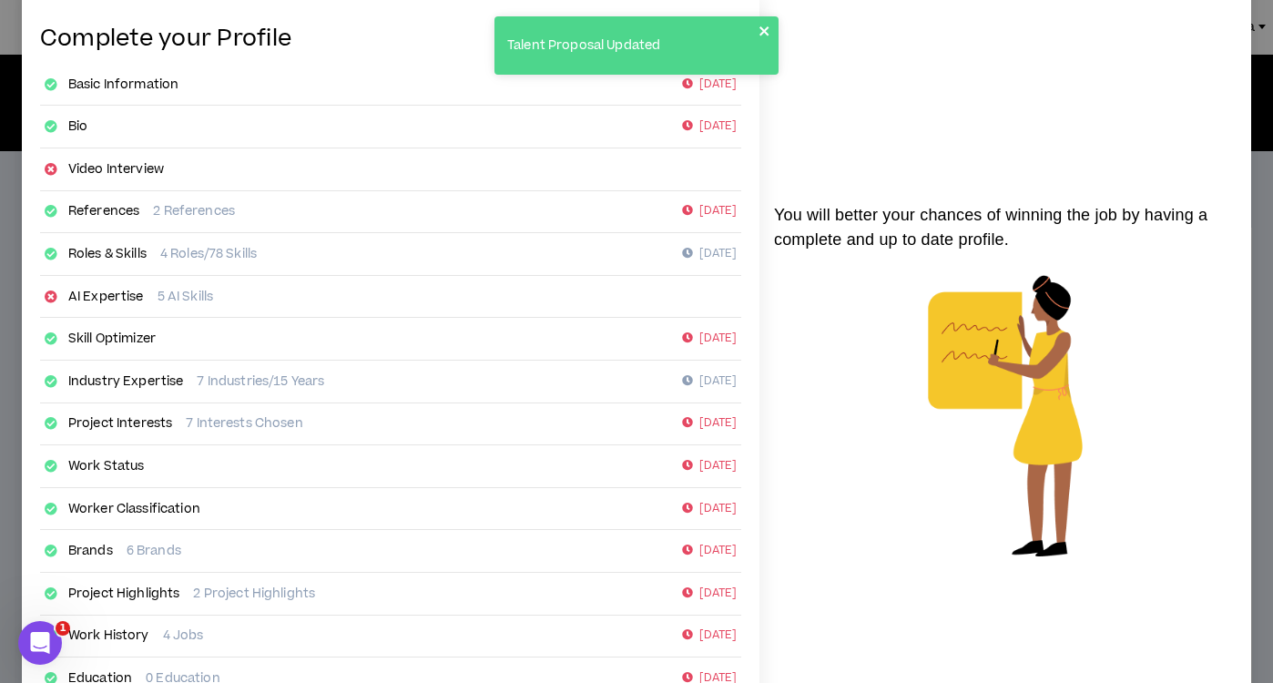
click at [766, 30] on icon "close" at bounding box center [763, 30] width 9 height 9
